Goal: Use online tool/utility

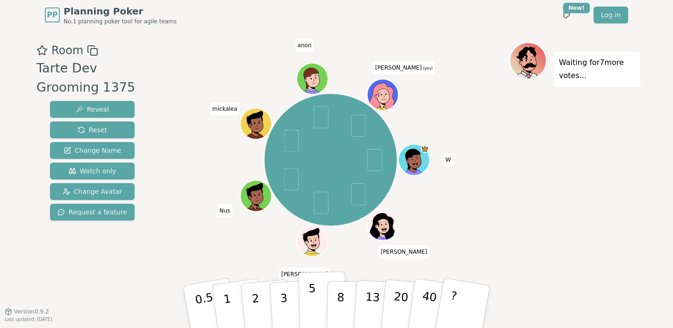
click at [314, 314] on p "5" at bounding box center [313, 307] width 8 height 50
click at [312, 302] on p "5" at bounding box center [313, 307] width 8 height 50
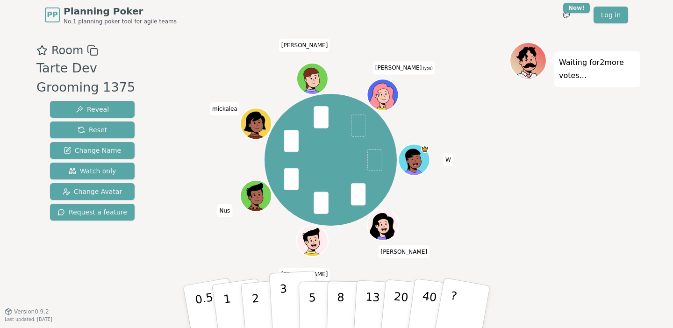
click at [280, 308] on button "3" at bounding box center [294, 307] width 51 height 73
click at [257, 300] on p "2" at bounding box center [257, 308] width 12 height 51
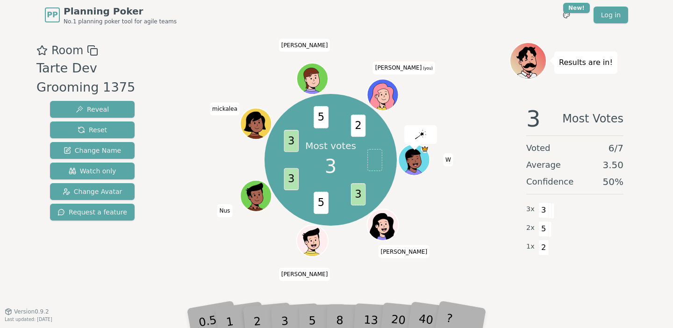
click at [282, 303] on div "3" at bounding box center [295, 307] width 30 height 34
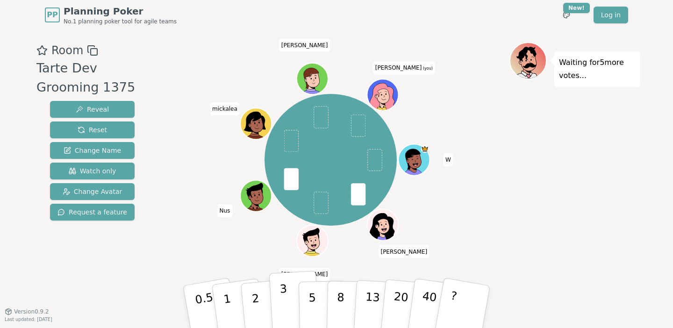
click at [281, 308] on p "3" at bounding box center [285, 307] width 10 height 51
click at [312, 306] on p "5" at bounding box center [313, 307] width 8 height 50
click at [285, 289] on p "3" at bounding box center [285, 307] width 10 height 51
click at [309, 298] on p "5" at bounding box center [313, 307] width 8 height 50
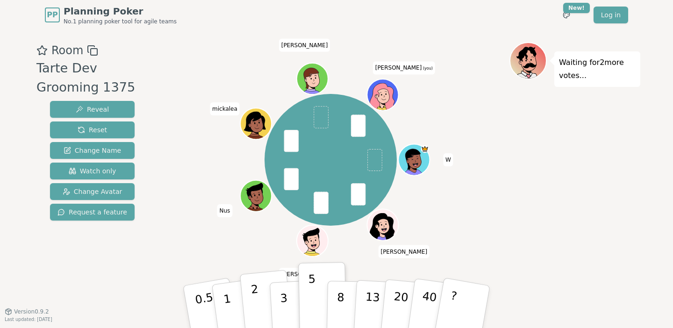
click at [287, 307] on p "3" at bounding box center [285, 317] width 10 height 51
click at [287, 307] on p "3" at bounding box center [285, 307] width 10 height 51
